Goal: Navigation & Orientation: Find specific page/section

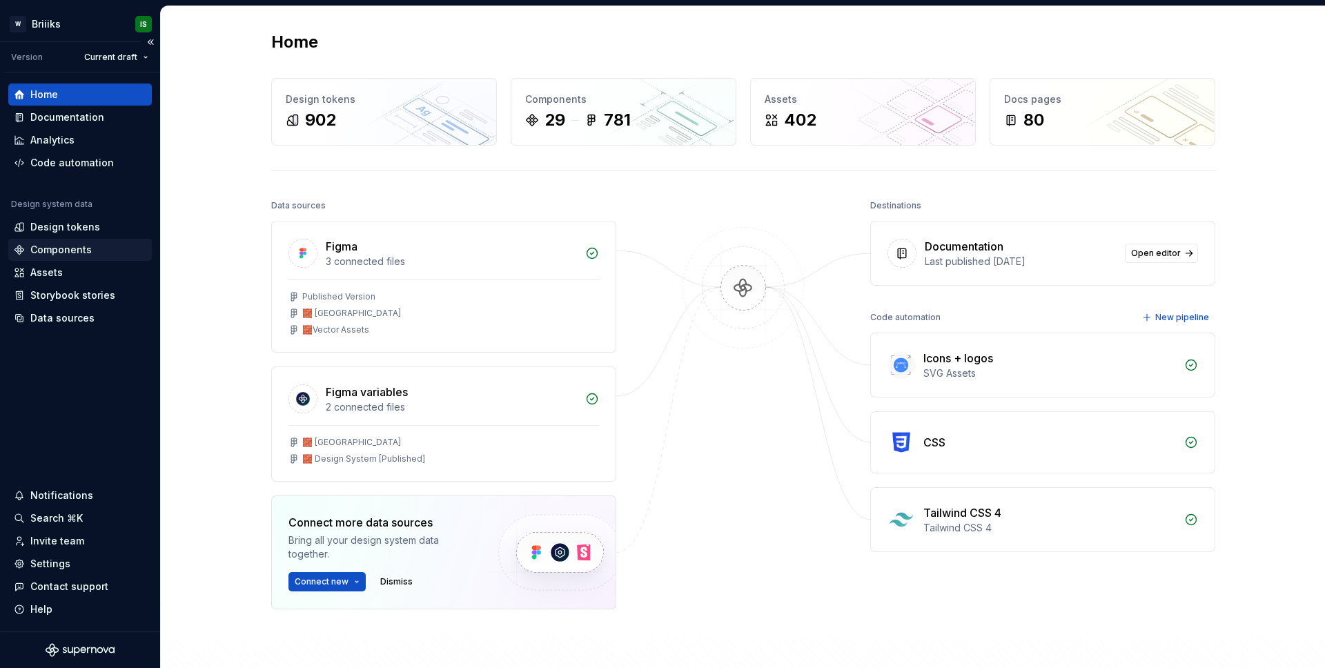
click at [61, 251] on div "Components" at bounding box center [60, 250] width 61 height 14
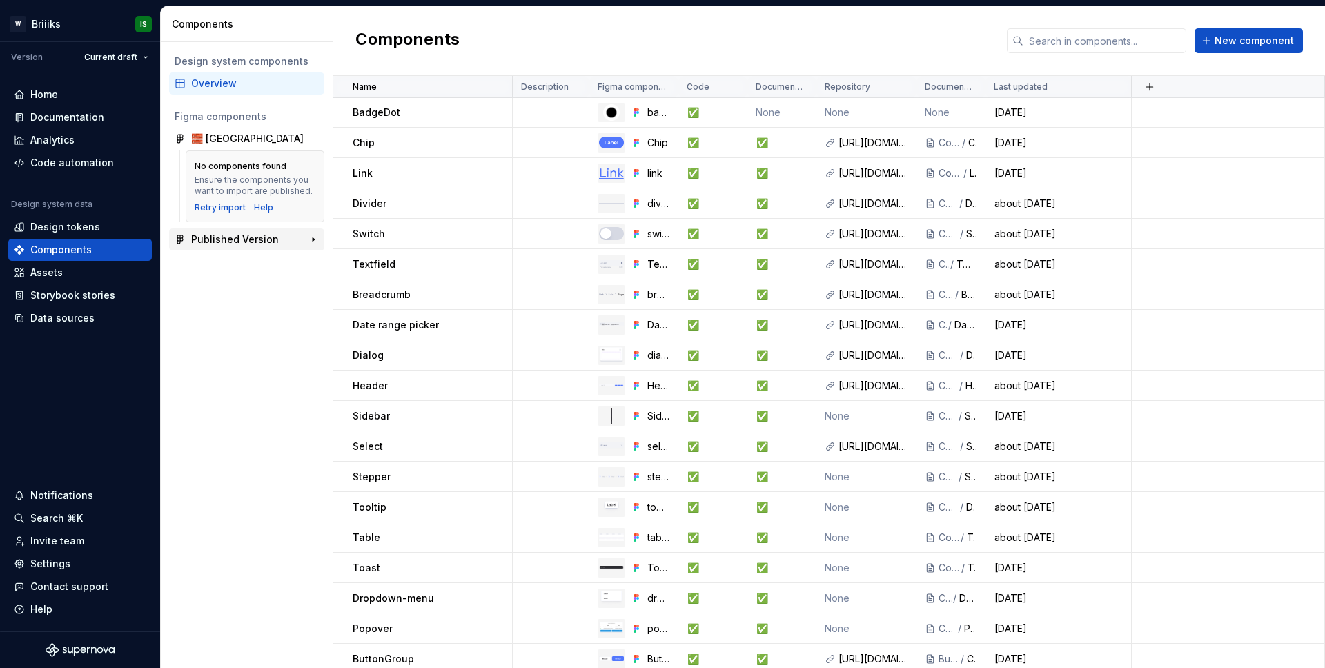
scroll to position [311, 0]
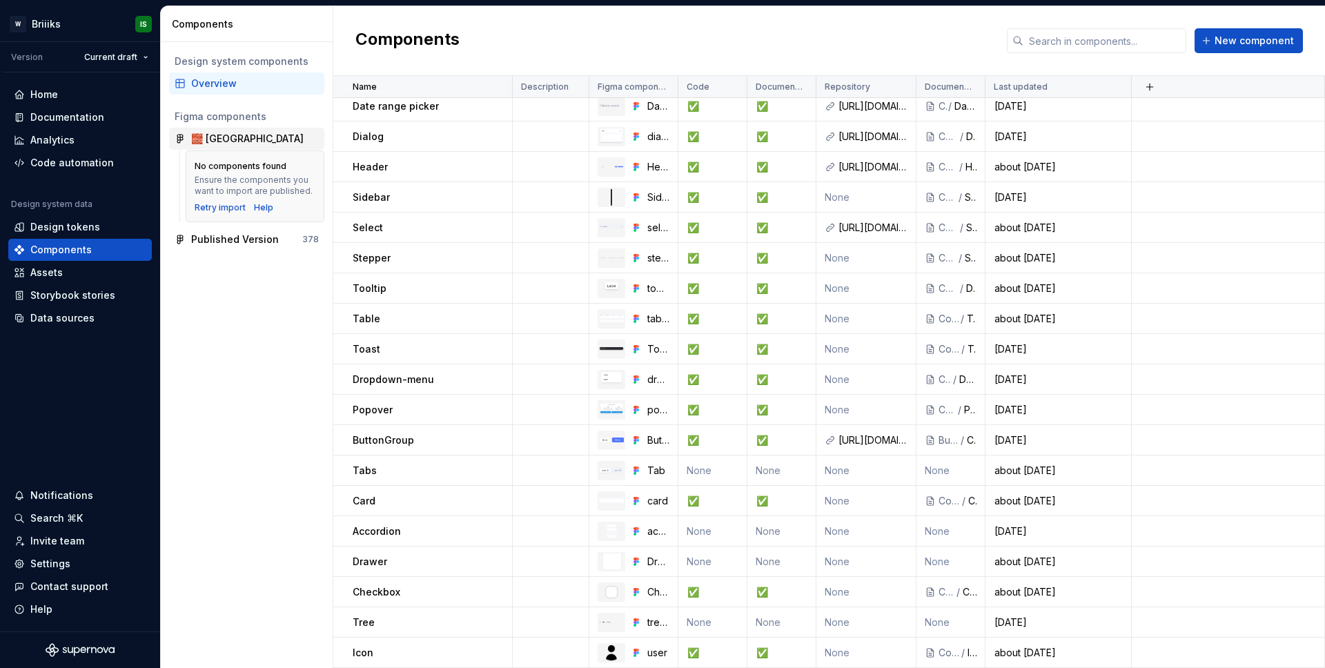
click at [220, 142] on div "🧱 [GEOGRAPHIC_DATA]" at bounding box center [247, 139] width 113 height 14
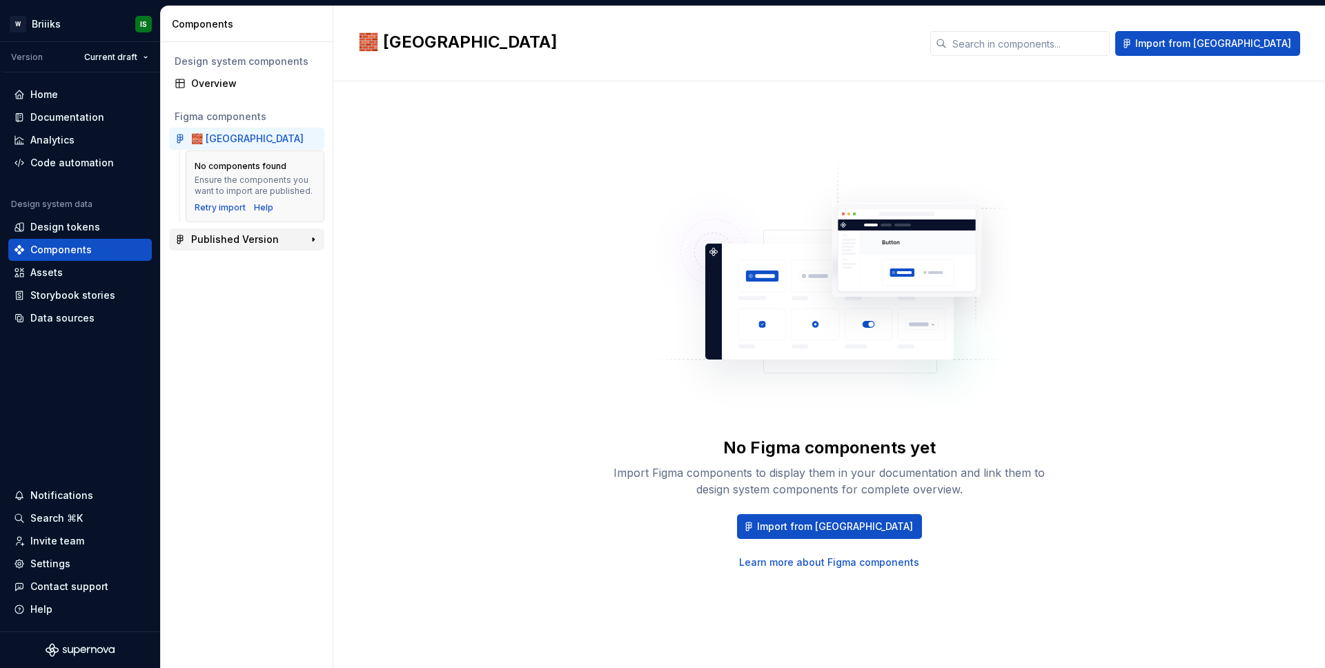
click at [251, 237] on div "Published Version" at bounding box center [235, 240] width 88 height 14
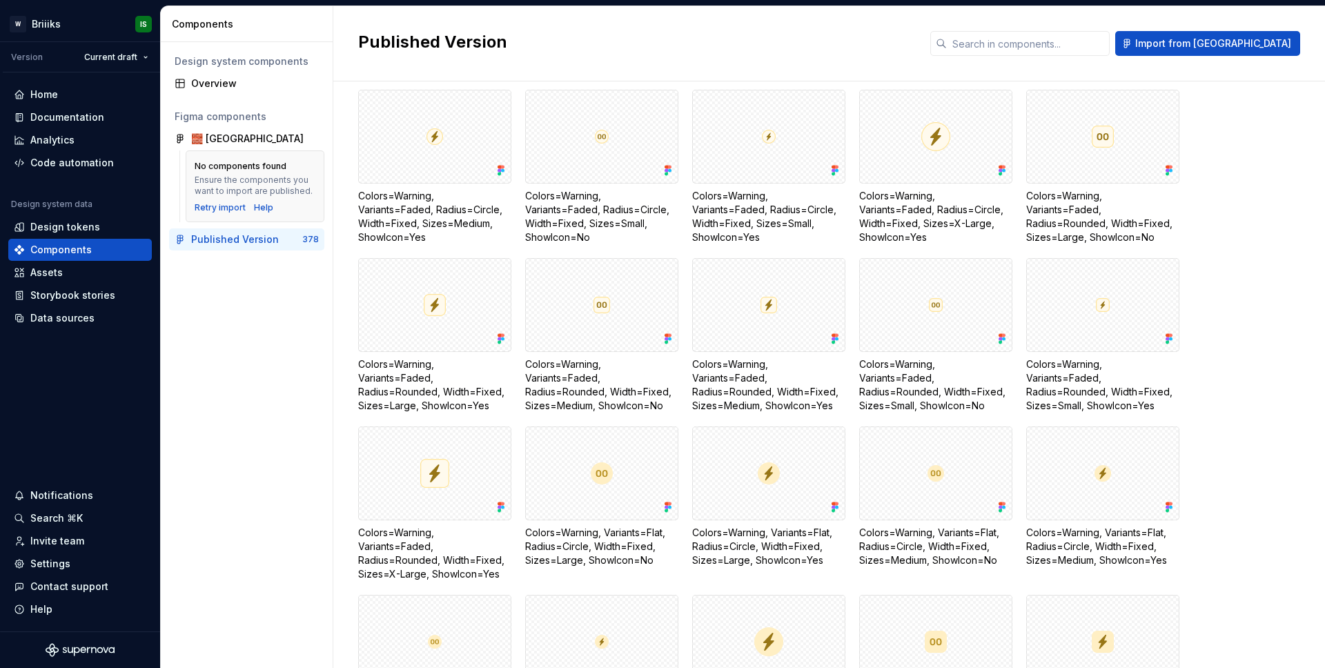
scroll to position [8590, 0]
click at [217, 137] on div "🧱 [GEOGRAPHIC_DATA]" at bounding box center [247, 139] width 113 height 14
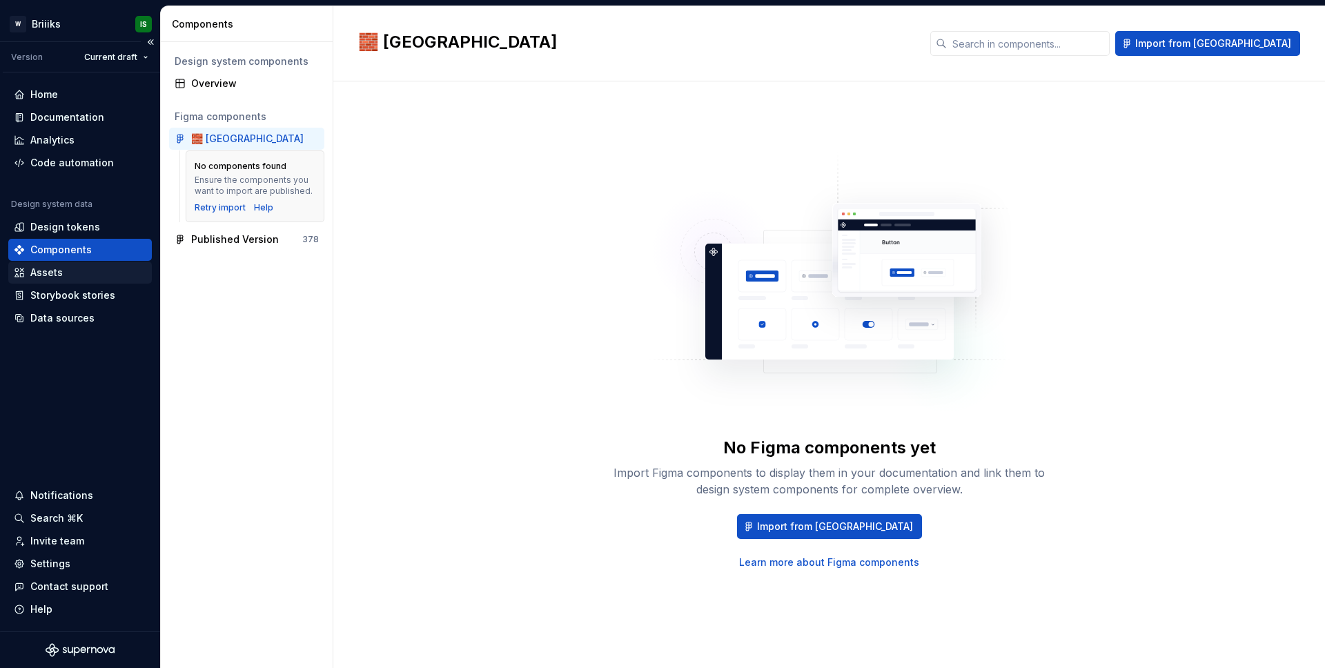
click at [62, 278] on div "Assets" at bounding box center [80, 273] width 133 height 14
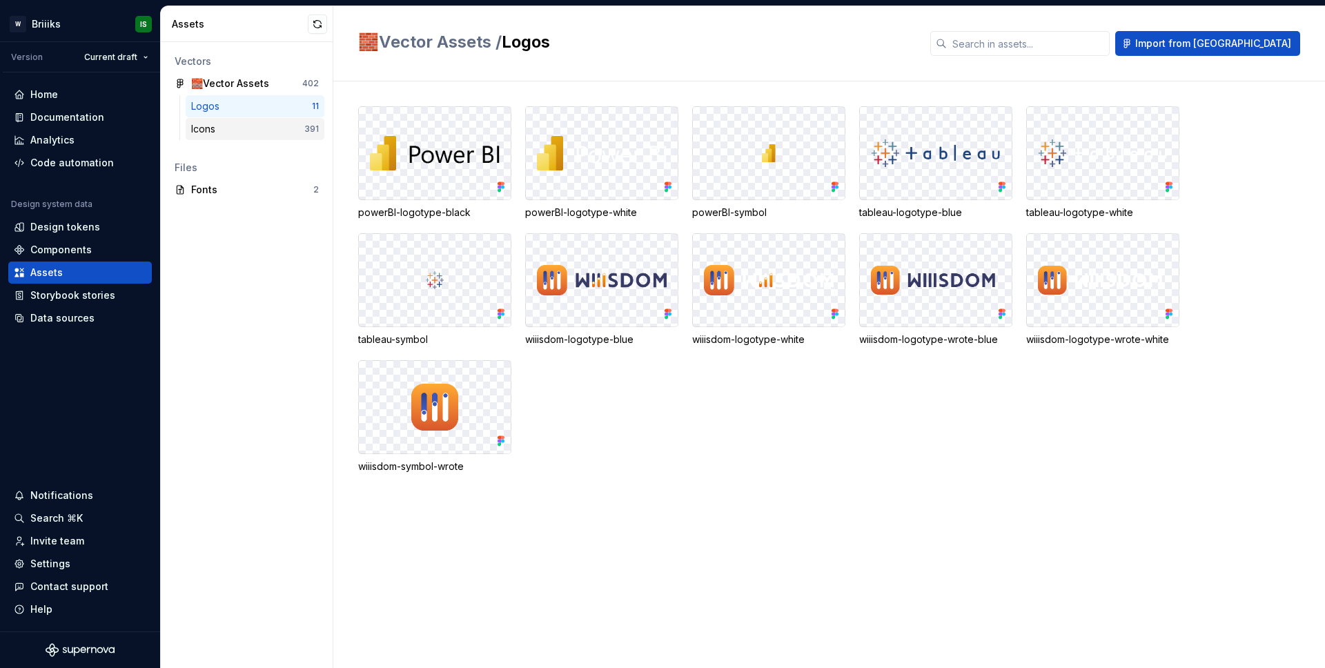
click at [240, 130] on div "Icons" at bounding box center [247, 129] width 113 height 14
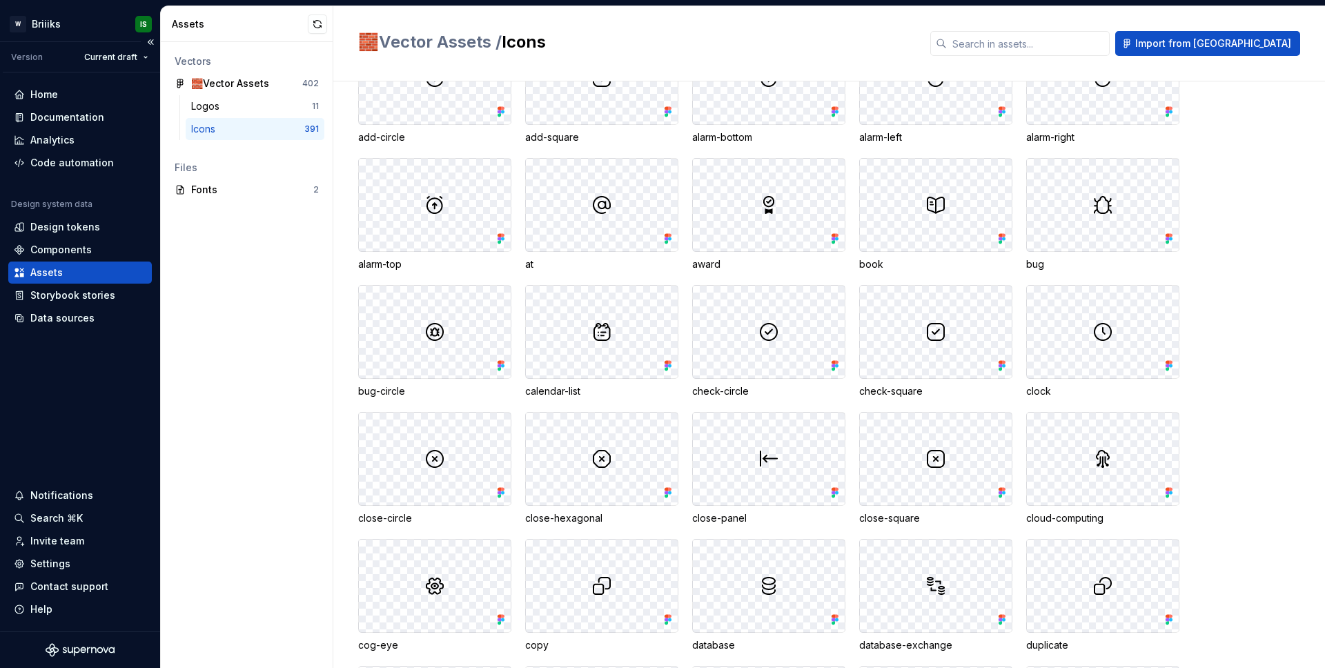
scroll to position [6698, 0]
